Goal: Information Seeking & Learning: Learn about a topic

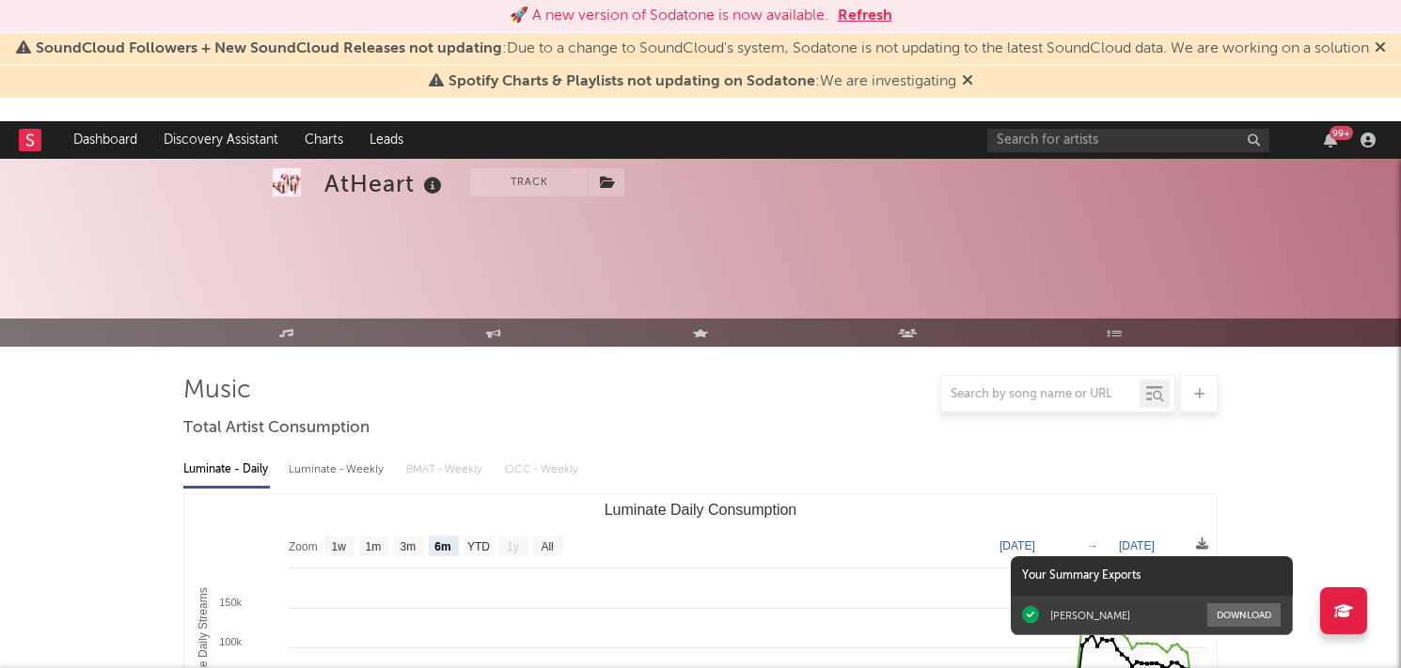
select select "6m"
select select "1w"
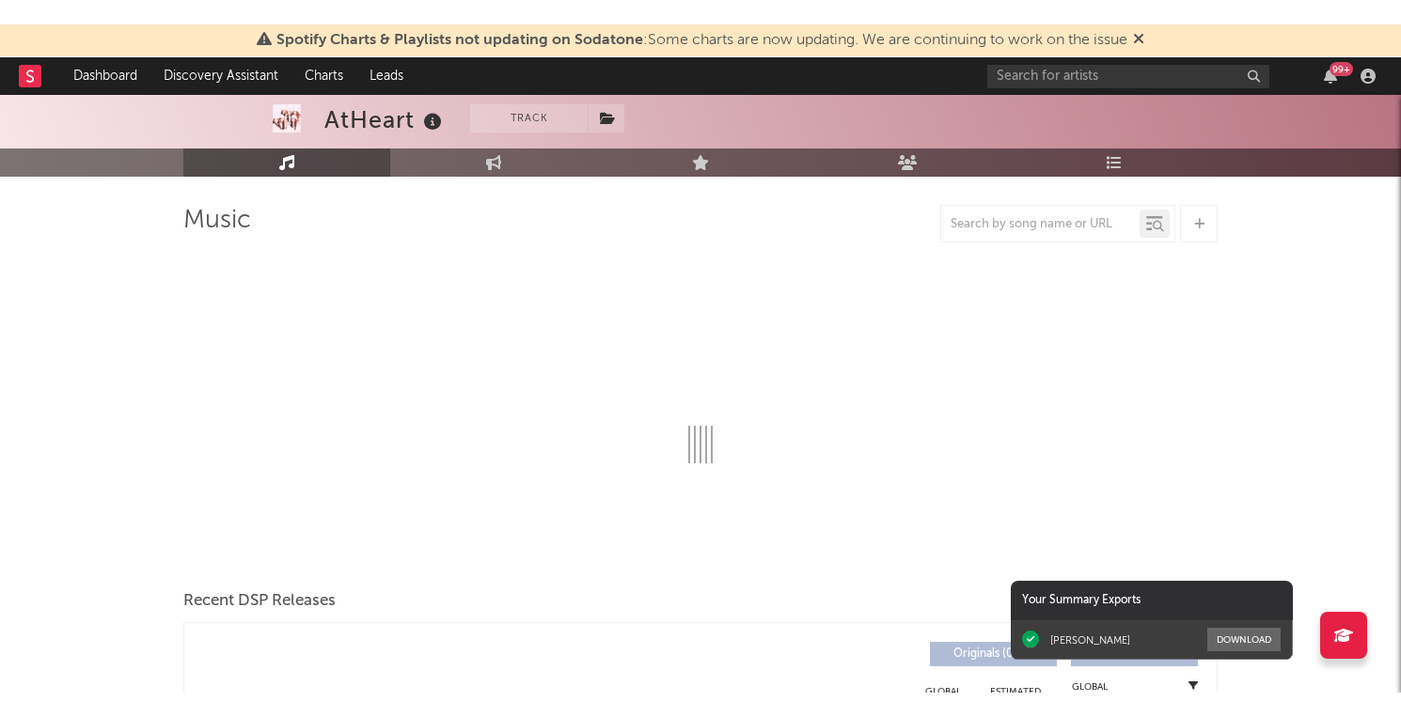
scroll to position [111, 0]
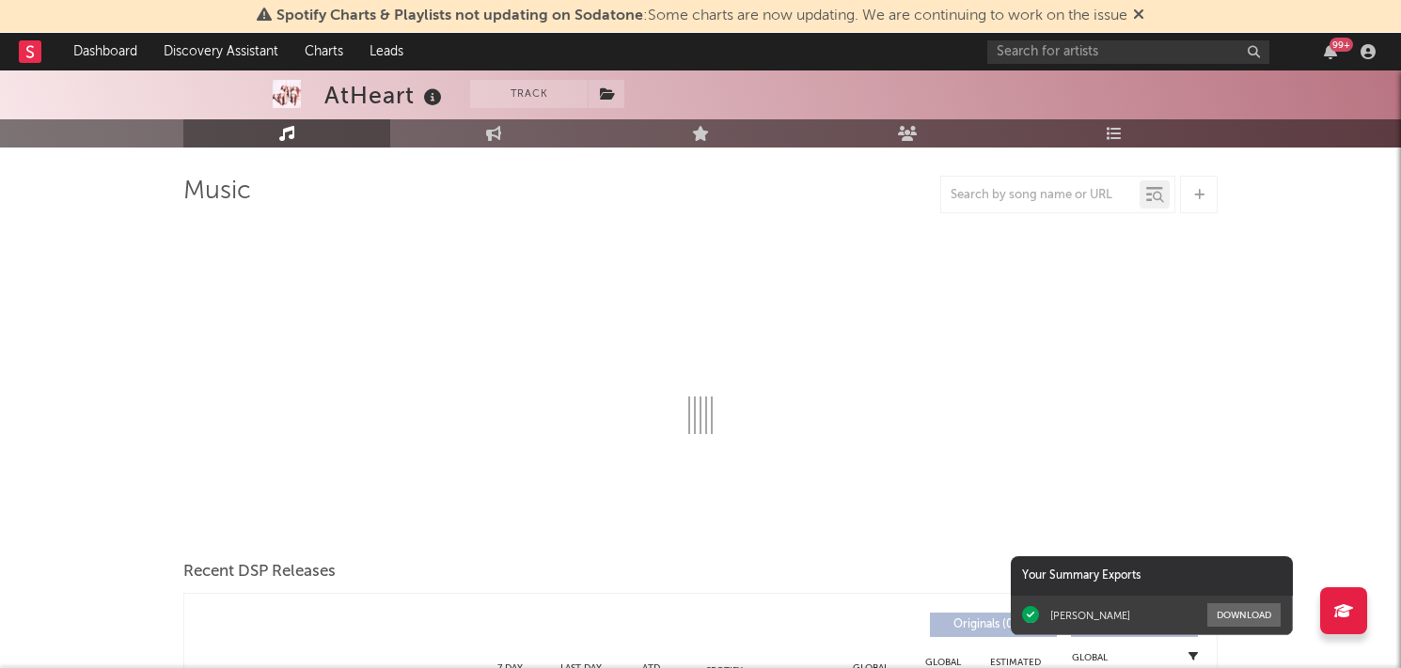
select select "6m"
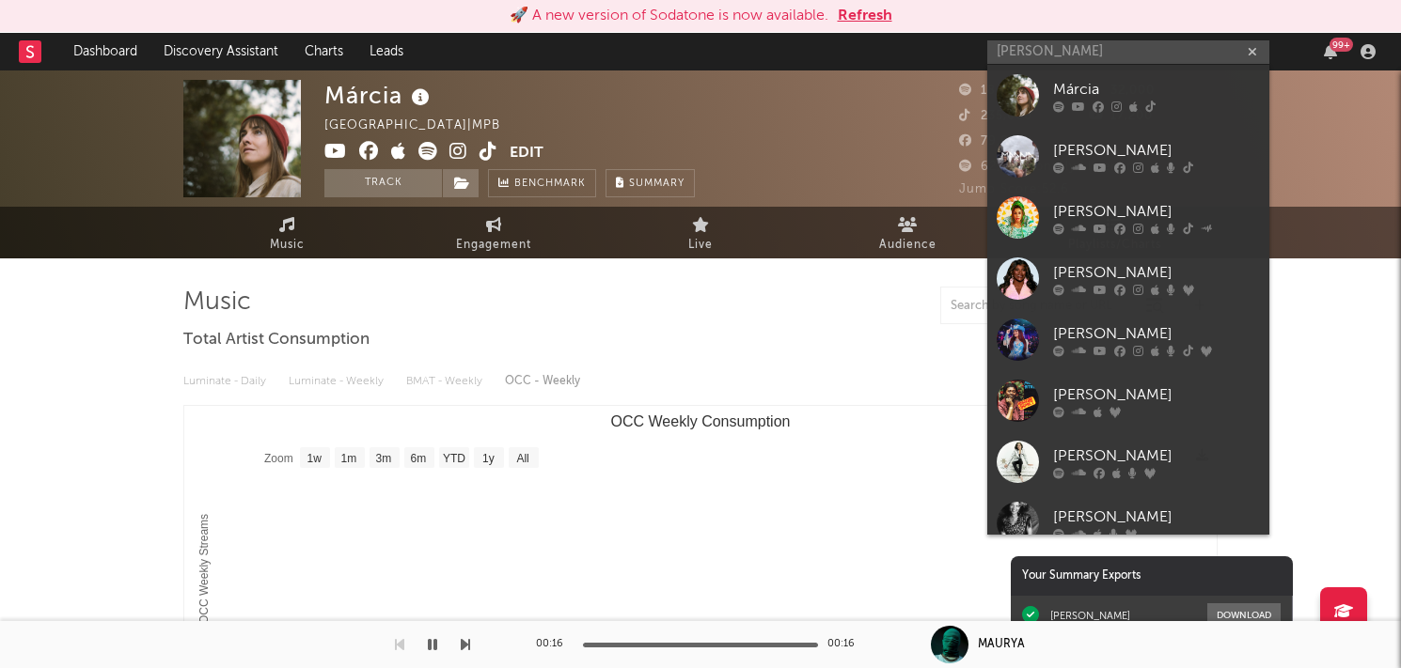
select select "1w"
